Goal: Use online tool/utility: Utilize a website feature to perform a specific function

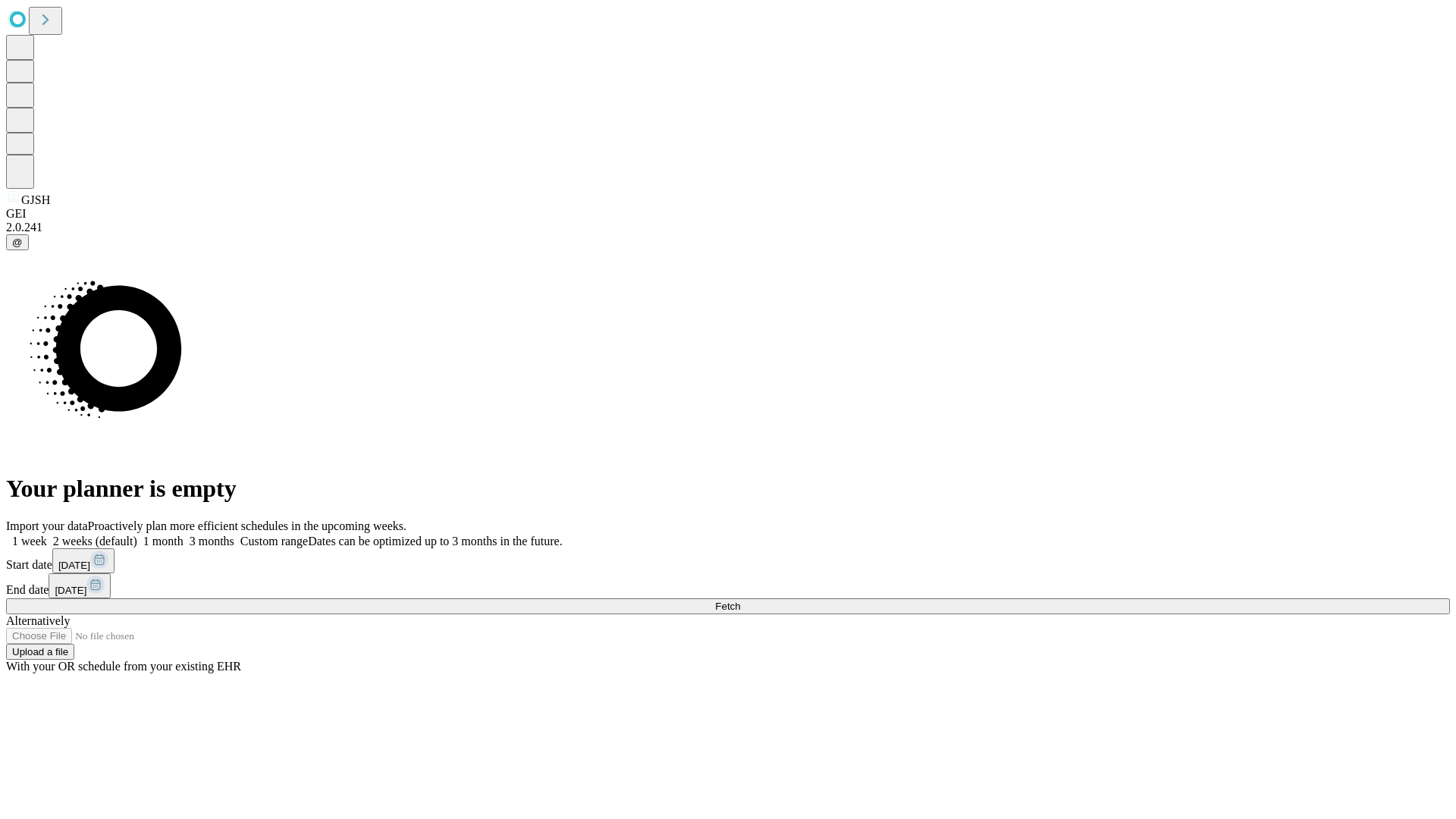
click at [741, 601] on span "Fetch" at bounding box center [728, 606] width 25 height 11
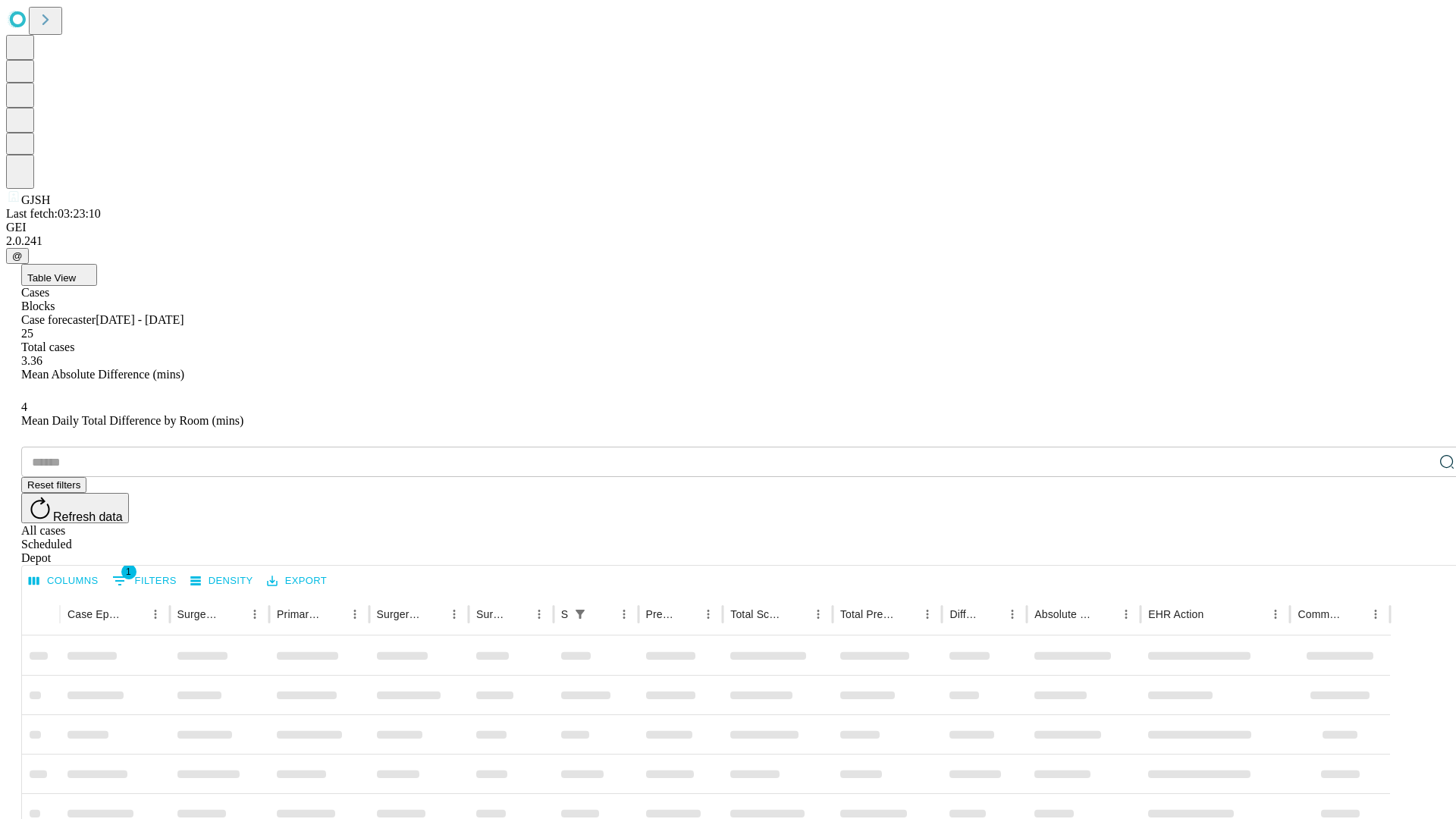
click at [76, 272] on span "Table View" at bounding box center [52, 277] width 48 height 11
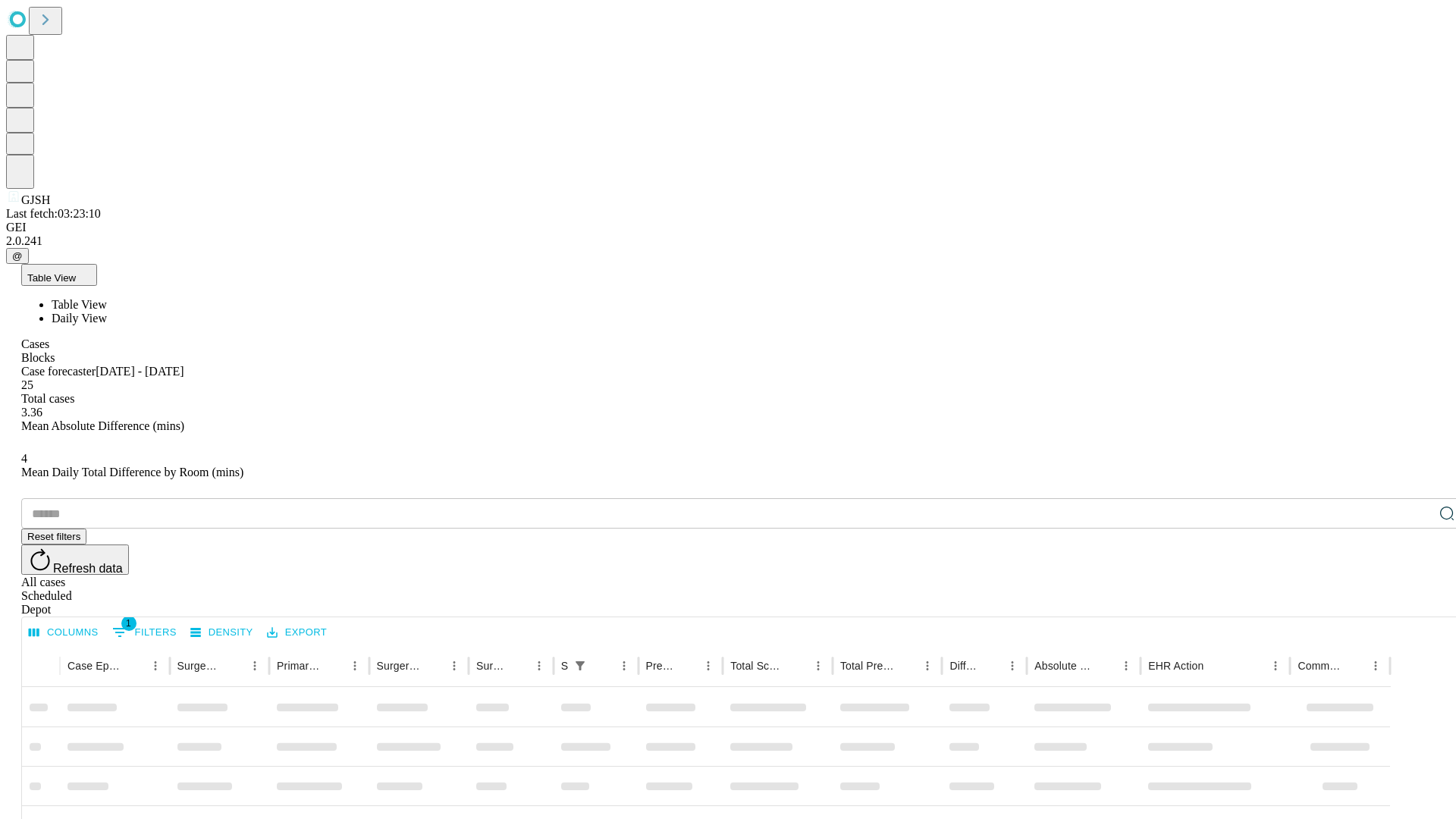
click at [107, 312] on span "Daily View" at bounding box center [79, 318] width 55 height 13
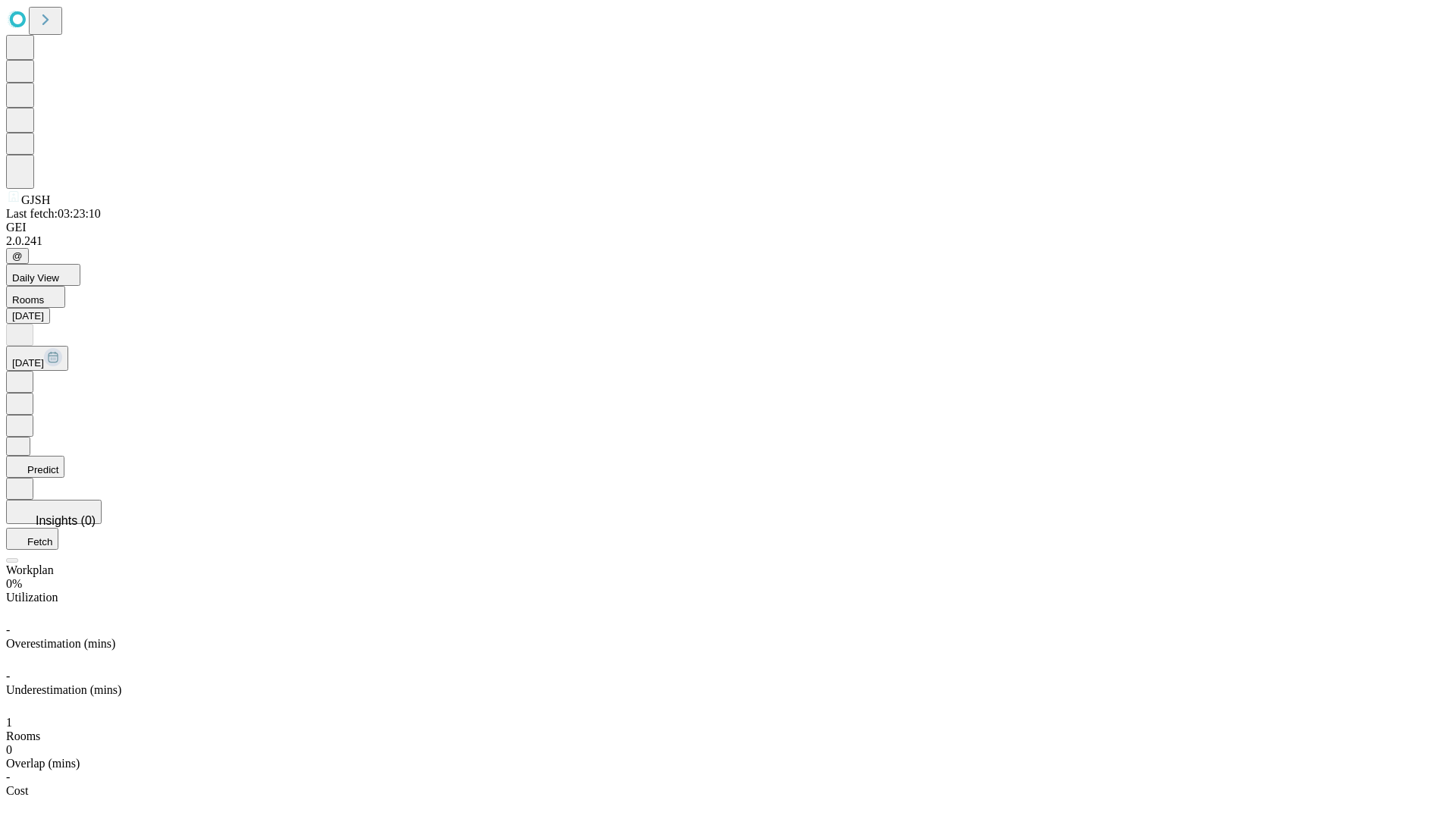
click at [65, 456] on button "Predict" at bounding box center [35, 466] width 59 height 22
